Goal: Obtain resource: Download file/media

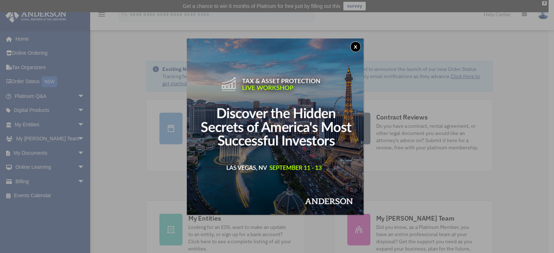
click at [357, 47] on button "x" at bounding box center [355, 46] width 11 height 11
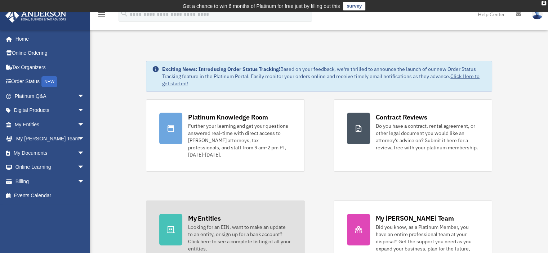
click at [215, 214] on div "My Entities" at bounding box center [204, 218] width 32 height 9
click at [208, 214] on div "My Entities" at bounding box center [204, 218] width 32 height 9
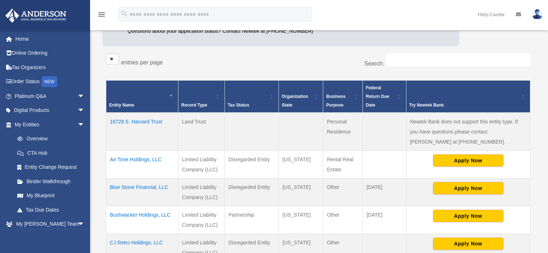
scroll to position [115, 0]
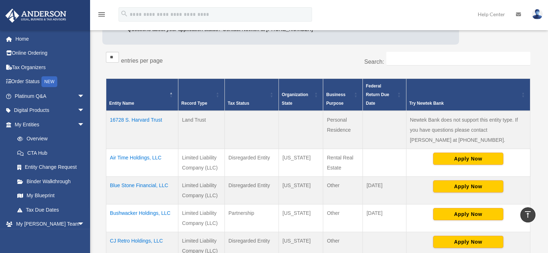
click at [142, 158] on td "Air Time Holdings, LLC" at bounding box center [142, 163] width 72 height 28
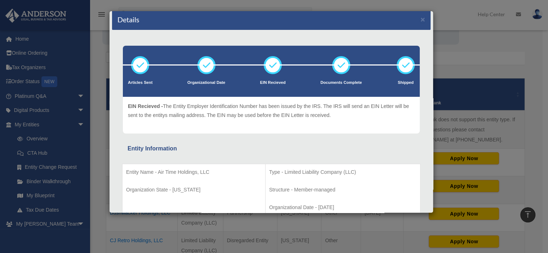
scroll to position [0, 0]
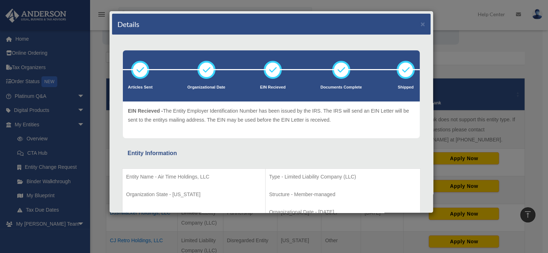
click at [456, 8] on div "Details × Articles Sent Organizational Date" at bounding box center [274, 126] width 548 height 253
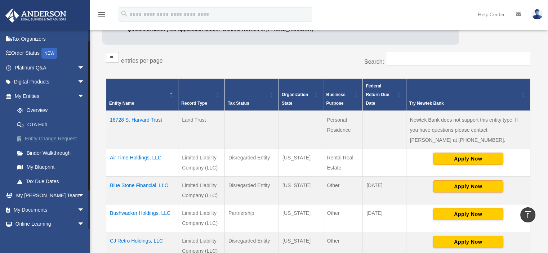
scroll to position [61, 0]
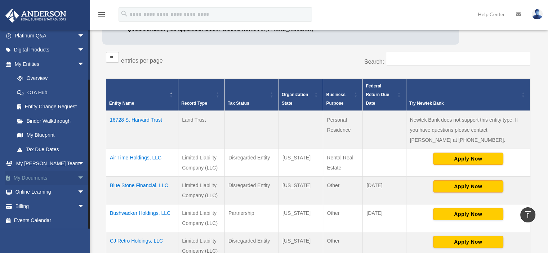
click at [77, 177] on span "arrow_drop_down" at bounding box center [84, 178] width 14 height 15
click at [48, 187] on link "Box" at bounding box center [52, 192] width 85 height 14
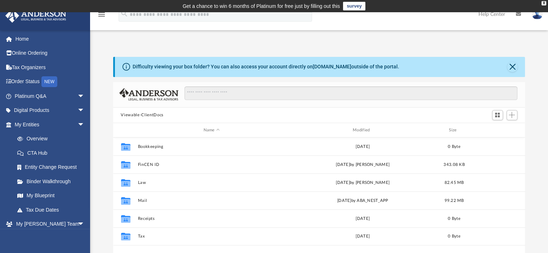
scroll to position [158, 407]
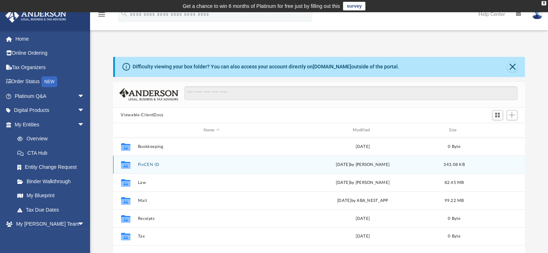
click at [163, 165] on button "FinCEN ID" at bounding box center [212, 165] width 148 height 5
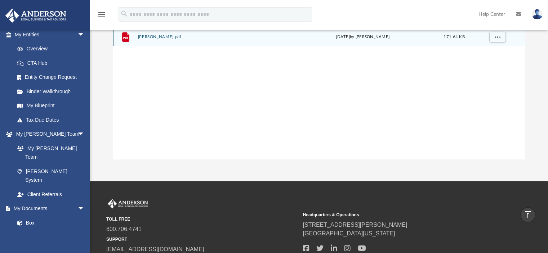
scroll to position [92, 0]
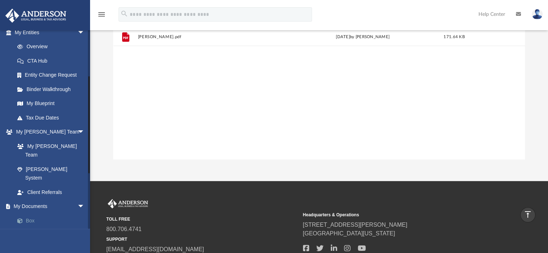
click at [33, 214] on link "Box" at bounding box center [52, 221] width 85 height 14
click at [27, 214] on link "Box" at bounding box center [52, 221] width 85 height 14
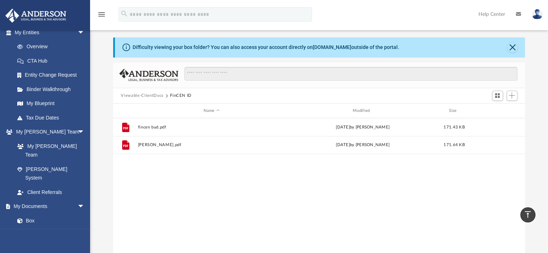
scroll to position [0, 0]
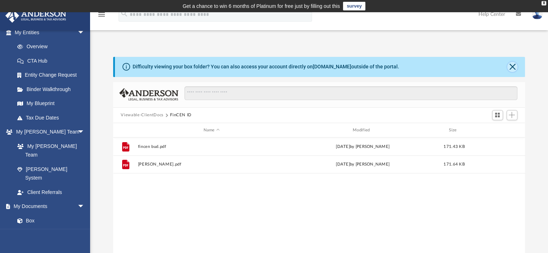
click at [515, 63] on button "Close" at bounding box center [512, 67] width 10 height 10
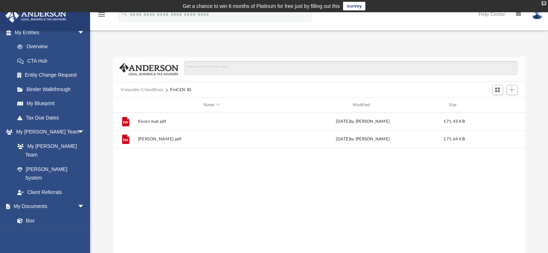
click at [545, 2] on div "X" at bounding box center [544, 3] width 5 height 4
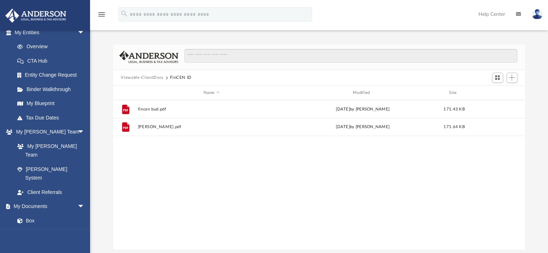
click at [103, 13] on icon "menu" at bounding box center [101, 14] width 9 height 9
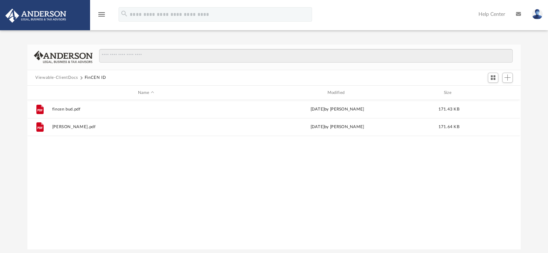
scroll to position [158, 488]
click at [103, 13] on icon "menu" at bounding box center [101, 14] width 9 height 9
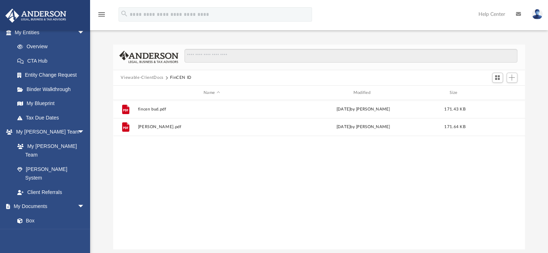
scroll to position [6, 6]
click at [35, 200] on link "My Documents arrow_drop_down" at bounding box center [50, 207] width 90 height 14
click at [42, 54] on link "CTA Hub" at bounding box center [52, 61] width 85 height 14
click at [41, 43] on link "Overview" at bounding box center [52, 47] width 85 height 14
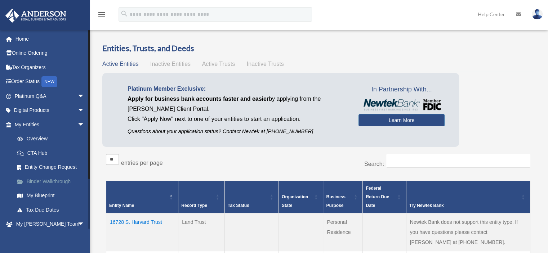
click at [48, 183] on link "Binder Walkthrough" at bounding box center [52, 181] width 85 height 14
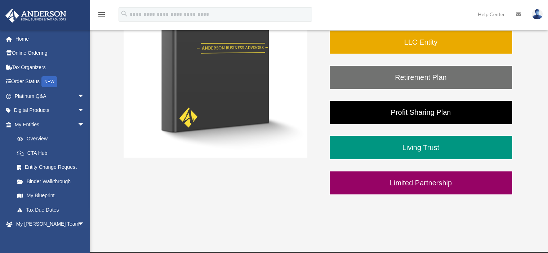
scroll to position [176, 0]
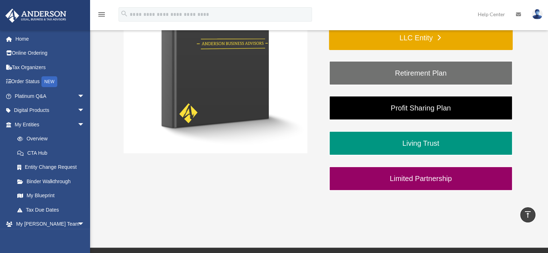
click at [435, 35] on link "LLC Entity" at bounding box center [421, 38] width 184 height 25
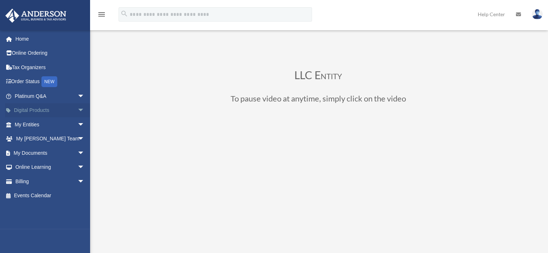
click at [77, 109] on span "arrow_drop_down" at bounding box center [84, 110] width 14 height 15
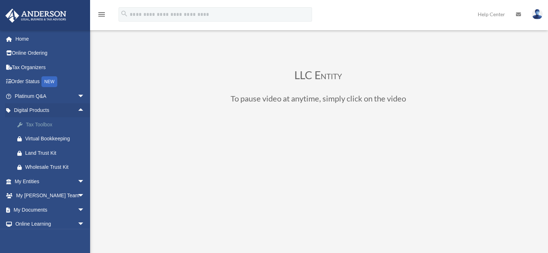
click at [41, 124] on div "Tax Toolbox" at bounding box center [55, 124] width 61 height 9
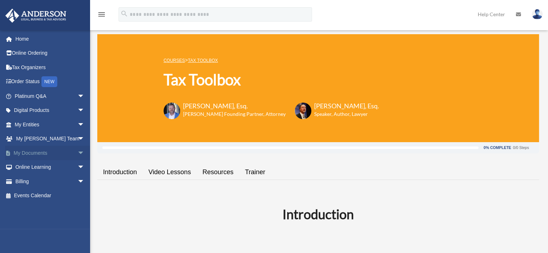
click at [77, 154] on span "arrow_drop_down" at bounding box center [84, 153] width 14 height 15
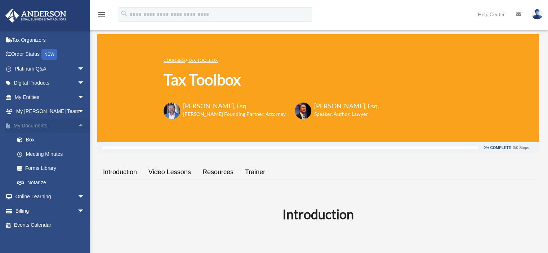
scroll to position [32, 0]
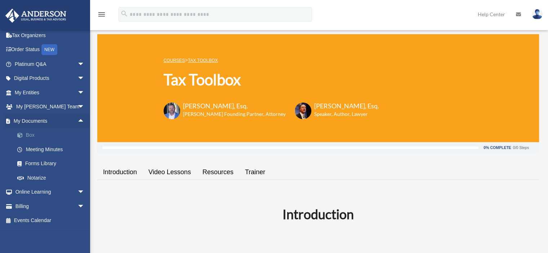
click at [28, 134] on link "Box" at bounding box center [52, 135] width 85 height 14
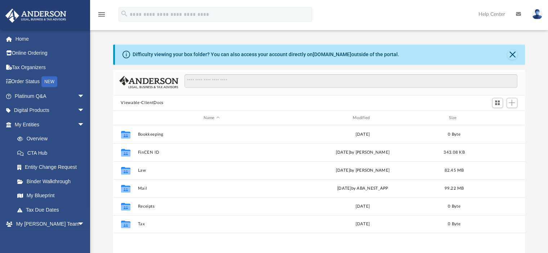
scroll to position [158, 407]
click at [516, 54] on button "Close" at bounding box center [512, 55] width 10 height 10
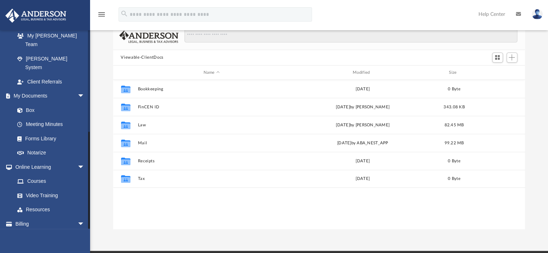
scroll to position [0, 0]
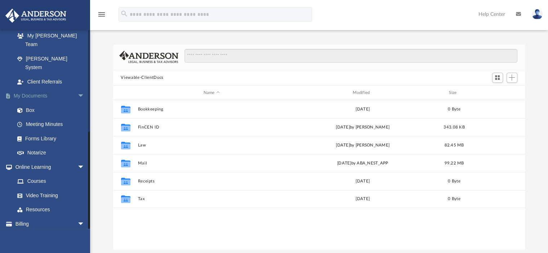
click at [39, 89] on link "My Documents arrow_drop_down" at bounding box center [50, 96] width 90 height 14
click at [519, 17] on icon at bounding box center [518, 14] width 5 height 5
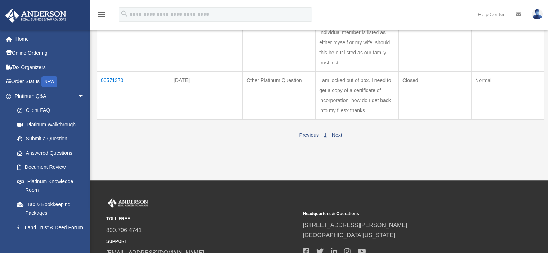
scroll to position [149, 0]
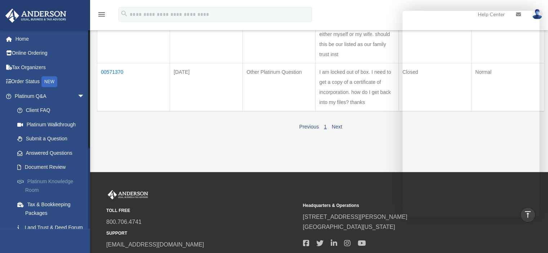
click at [30, 175] on link "Platinum Knowledge Room" at bounding box center [52, 185] width 85 height 23
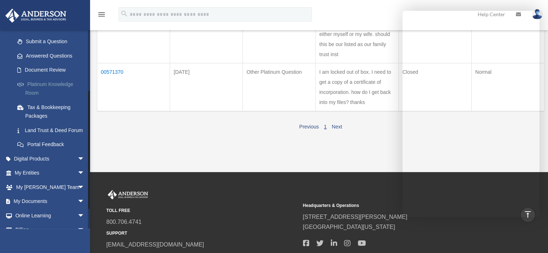
scroll to position [98, 0]
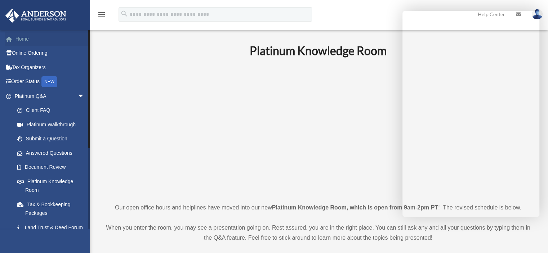
click at [27, 39] on link "Home" at bounding box center [50, 39] width 90 height 14
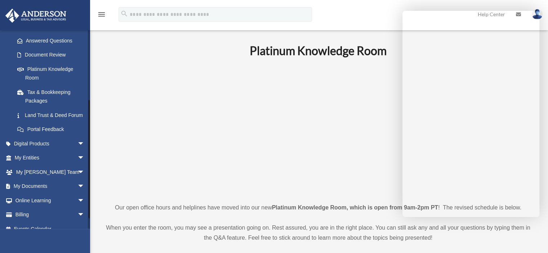
scroll to position [113, 0]
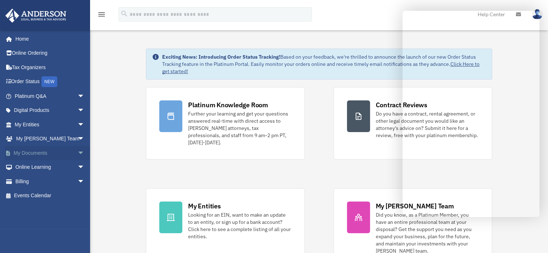
click at [77, 152] on span "arrow_drop_down" at bounding box center [84, 153] width 14 height 15
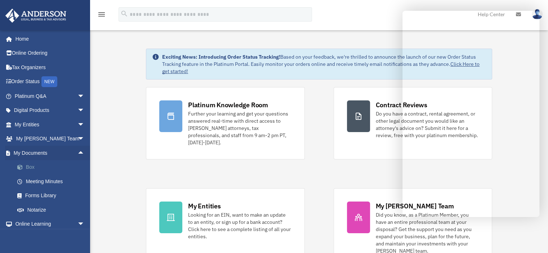
click at [27, 166] on link "Box" at bounding box center [52, 167] width 85 height 14
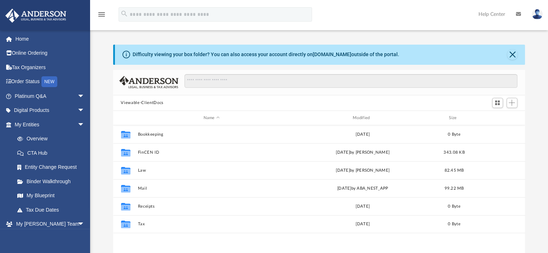
scroll to position [158, 407]
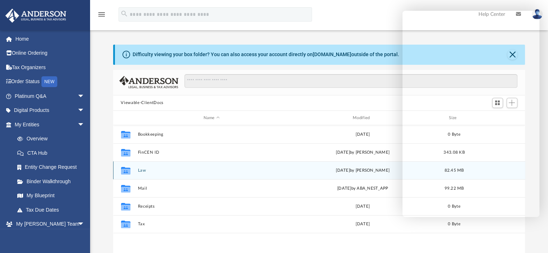
click at [149, 167] on div "Collaborated Folder Law [DATE] by [PERSON_NAME] 82.45 MB" at bounding box center [319, 170] width 412 height 18
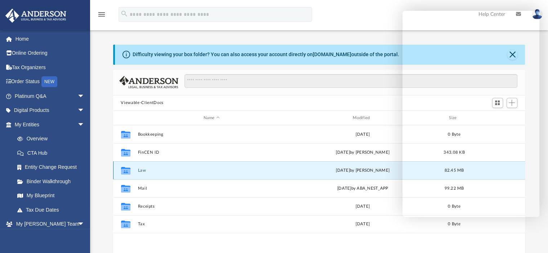
click at [162, 171] on button "Law" at bounding box center [212, 170] width 148 height 5
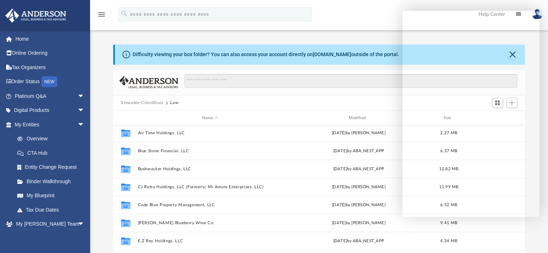
scroll to position [0, 0]
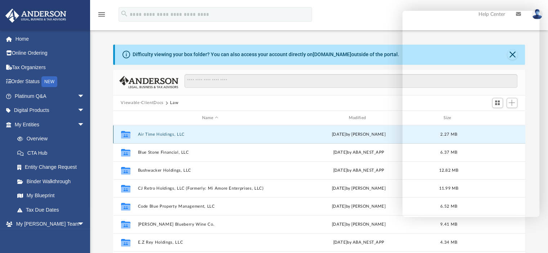
click at [189, 133] on button "Air Time Holdings, LLC" at bounding box center [210, 134] width 145 height 5
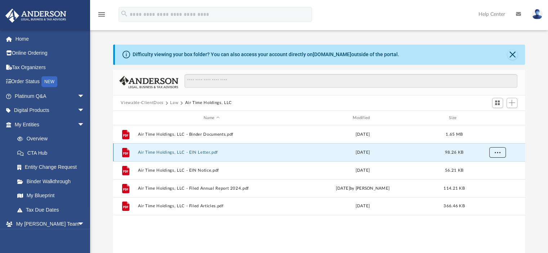
click at [494, 153] on button "More options" at bounding box center [497, 152] width 17 height 11
click at [492, 180] on li "Download" at bounding box center [490, 179] width 21 height 8
click at [496, 152] on span "More options" at bounding box center [497, 153] width 6 height 4
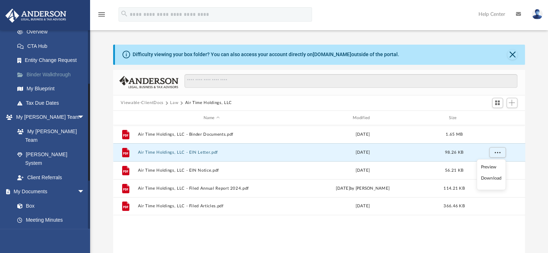
scroll to position [110, 0]
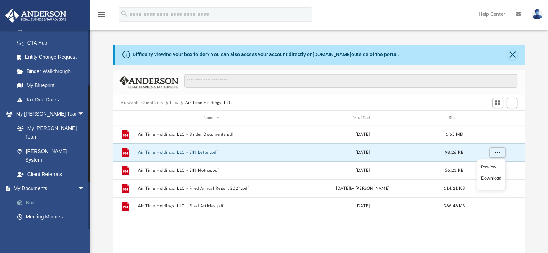
click at [35, 196] on link "Box" at bounding box center [52, 203] width 85 height 14
click at [35, 210] on link "Meeting Minutes" at bounding box center [52, 217] width 85 height 14
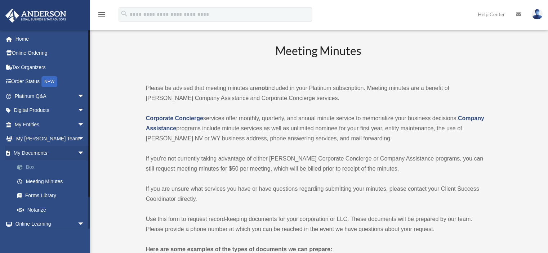
click at [29, 167] on link "Box" at bounding box center [52, 167] width 85 height 14
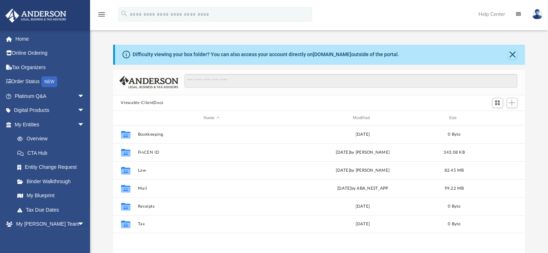
scroll to position [158, 407]
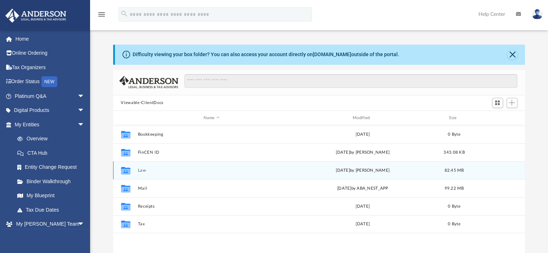
click at [148, 172] on button "Law" at bounding box center [212, 170] width 148 height 5
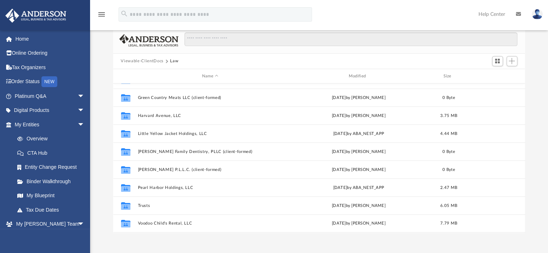
scroll to position [43, 0]
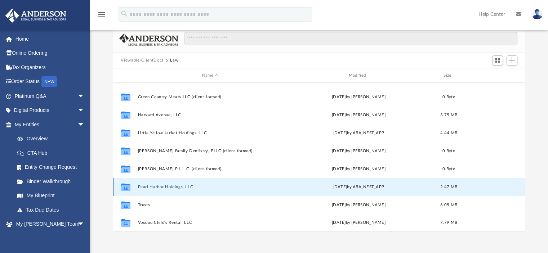
click at [195, 187] on button "Pearl Harbor Holdings, LLC" at bounding box center [210, 187] width 145 height 5
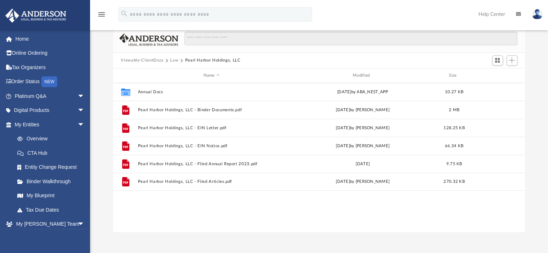
scroll to position [0, 0]
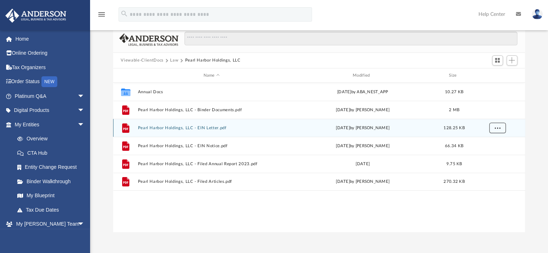
click at [500, 128] on button "More options" at bounding box center [497, 128] width 17 height 11
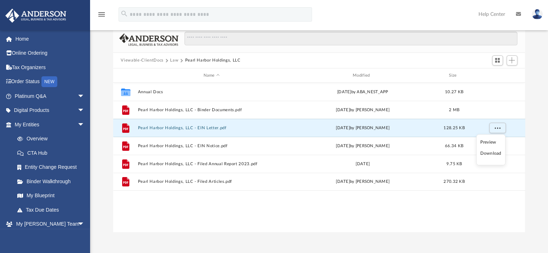
click at [491, 155] on li "Download" at bounding box center [490, 154] width 21 height 8
